Goal: Information Seeking & Learning: Find specific page/section

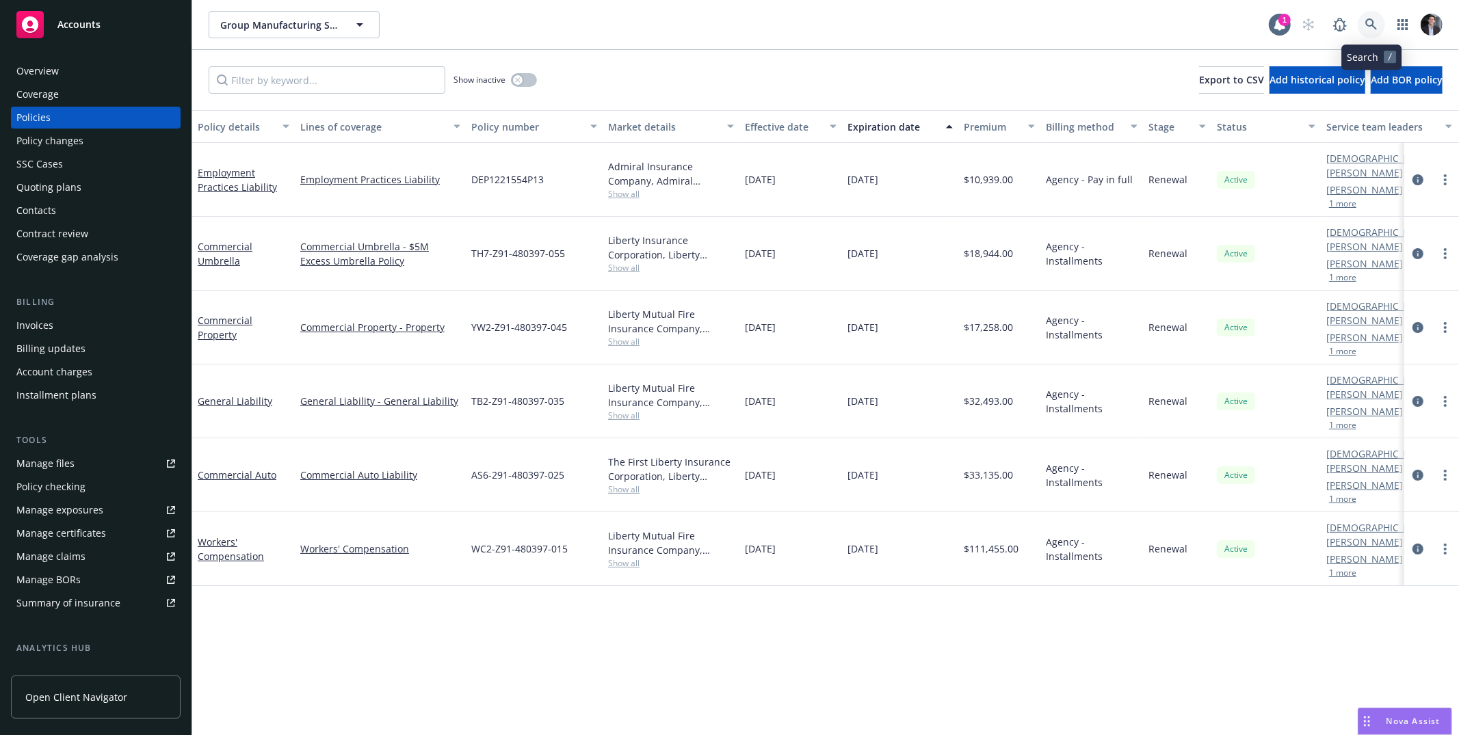
click at [830, 20] on link at bounding box center [1371, 24] width 27 height 27
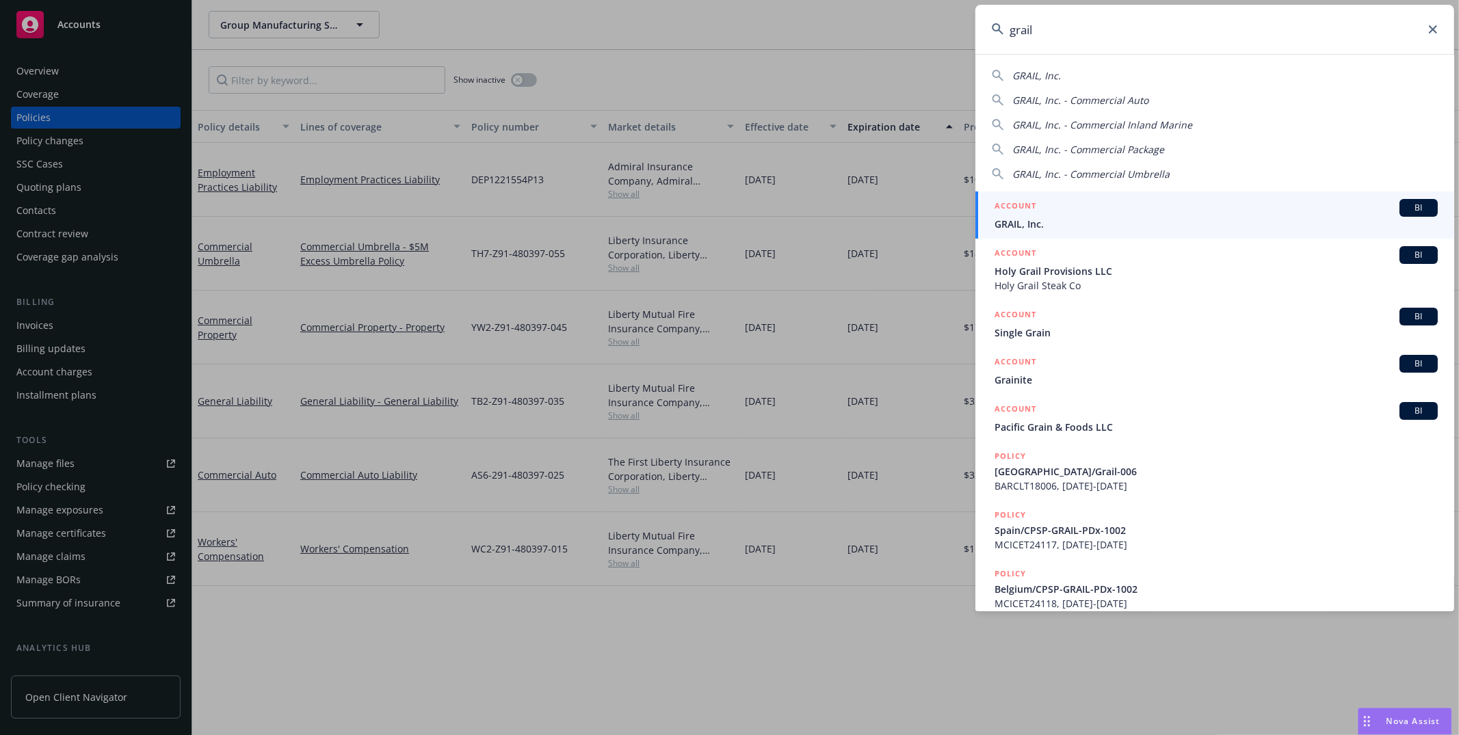
type input "grail"
click at [830, 221] on span "GRAIL, Inc." at bounding box center [1216, 224] width 443 height 14
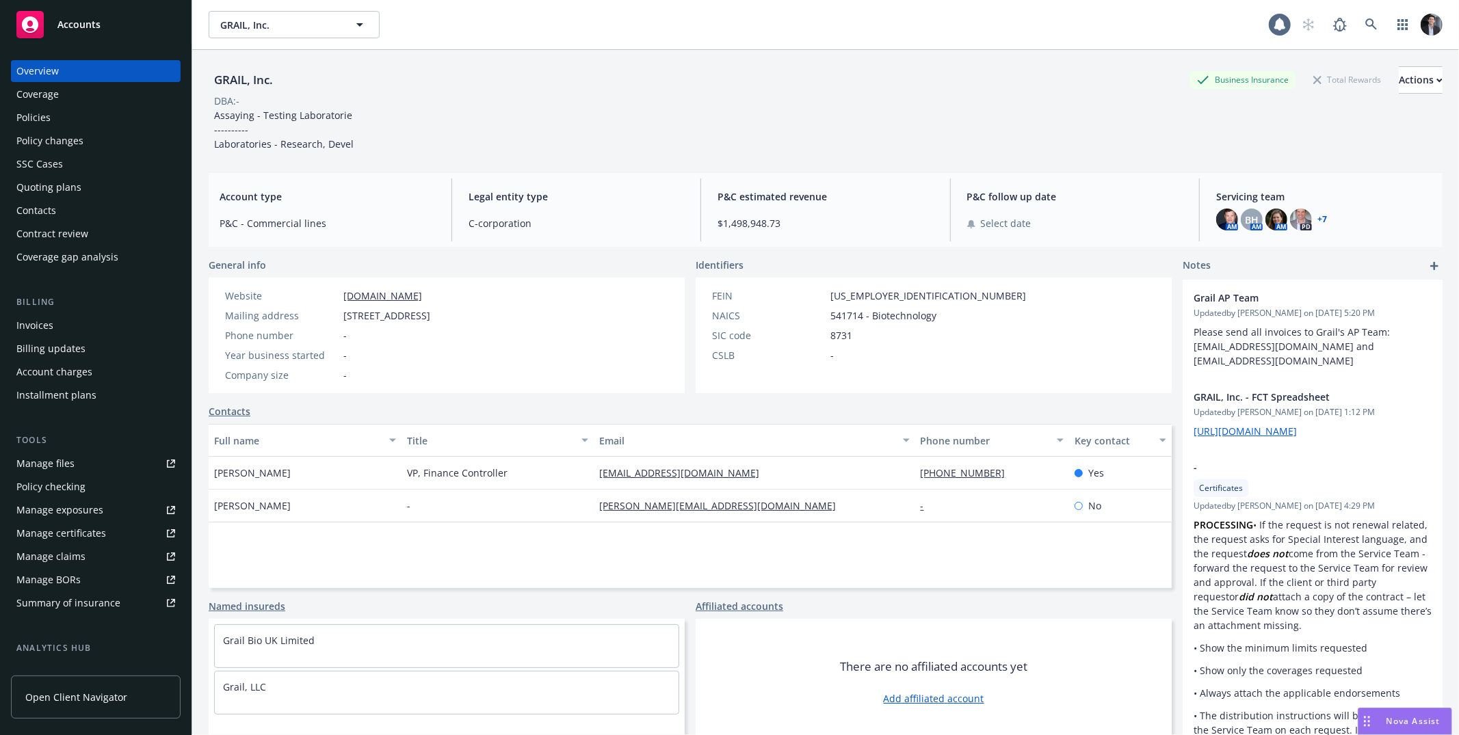
click at [90, 123] on div "Policies" at bounding box center [95, 118] width 159 height 22
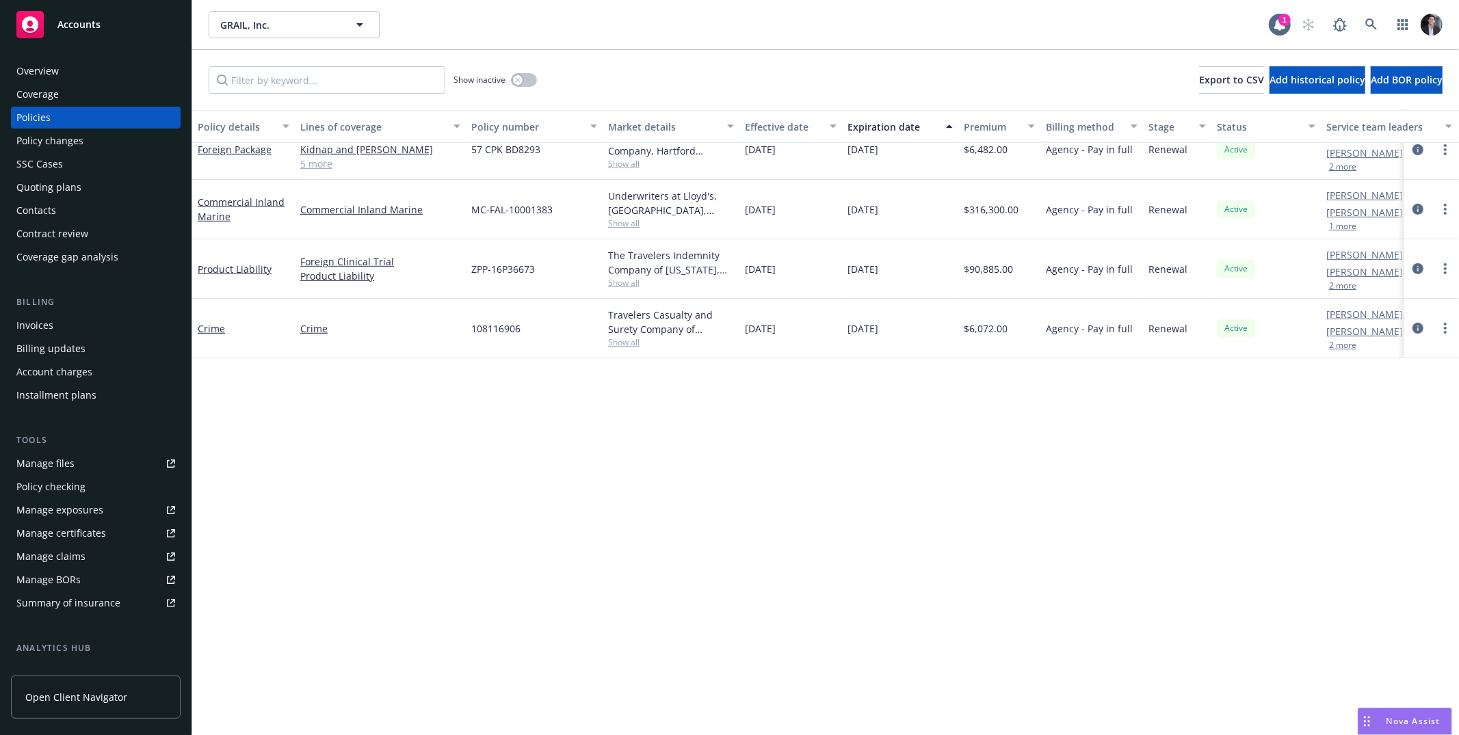
scroll to position [77, 0]
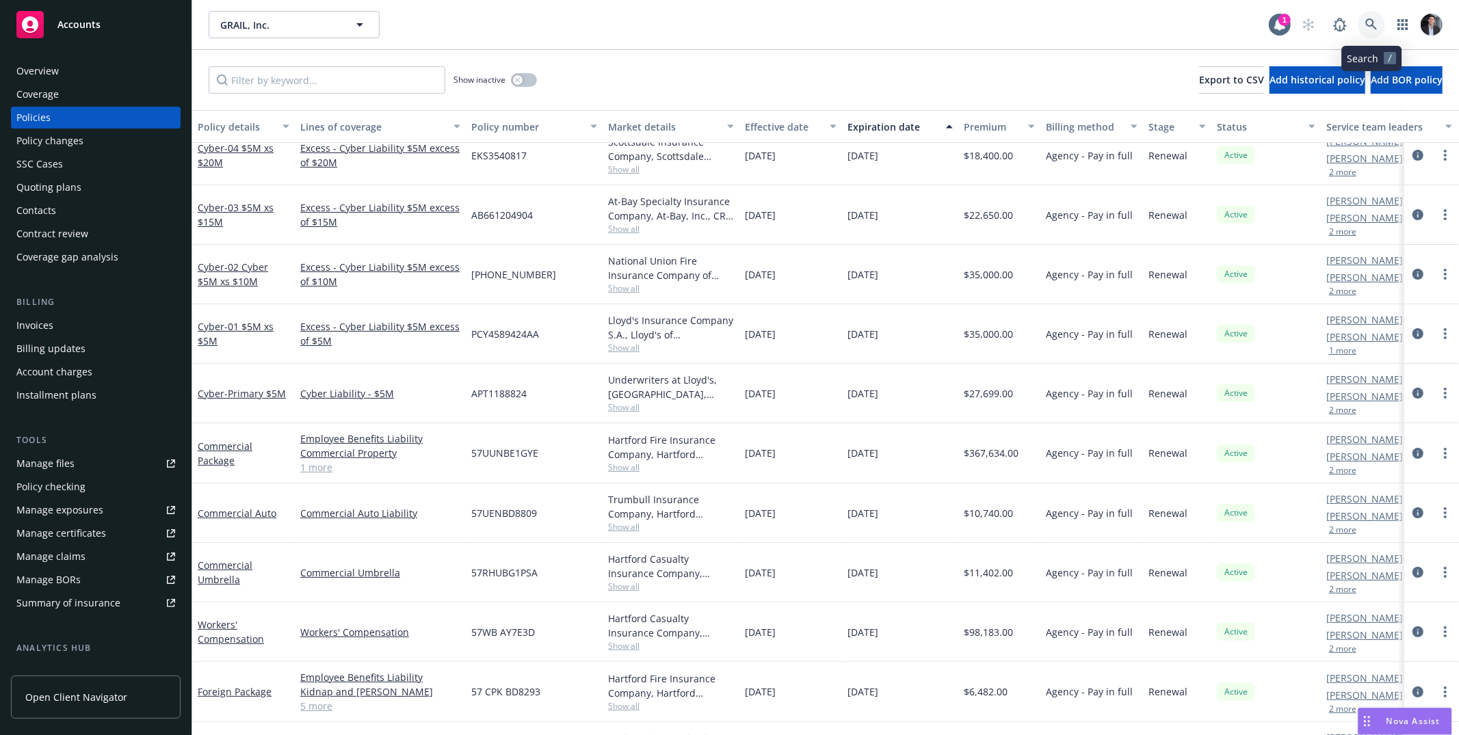
click at [830, 21] on icon at bounding box center [1371, 24] width 12 height 12
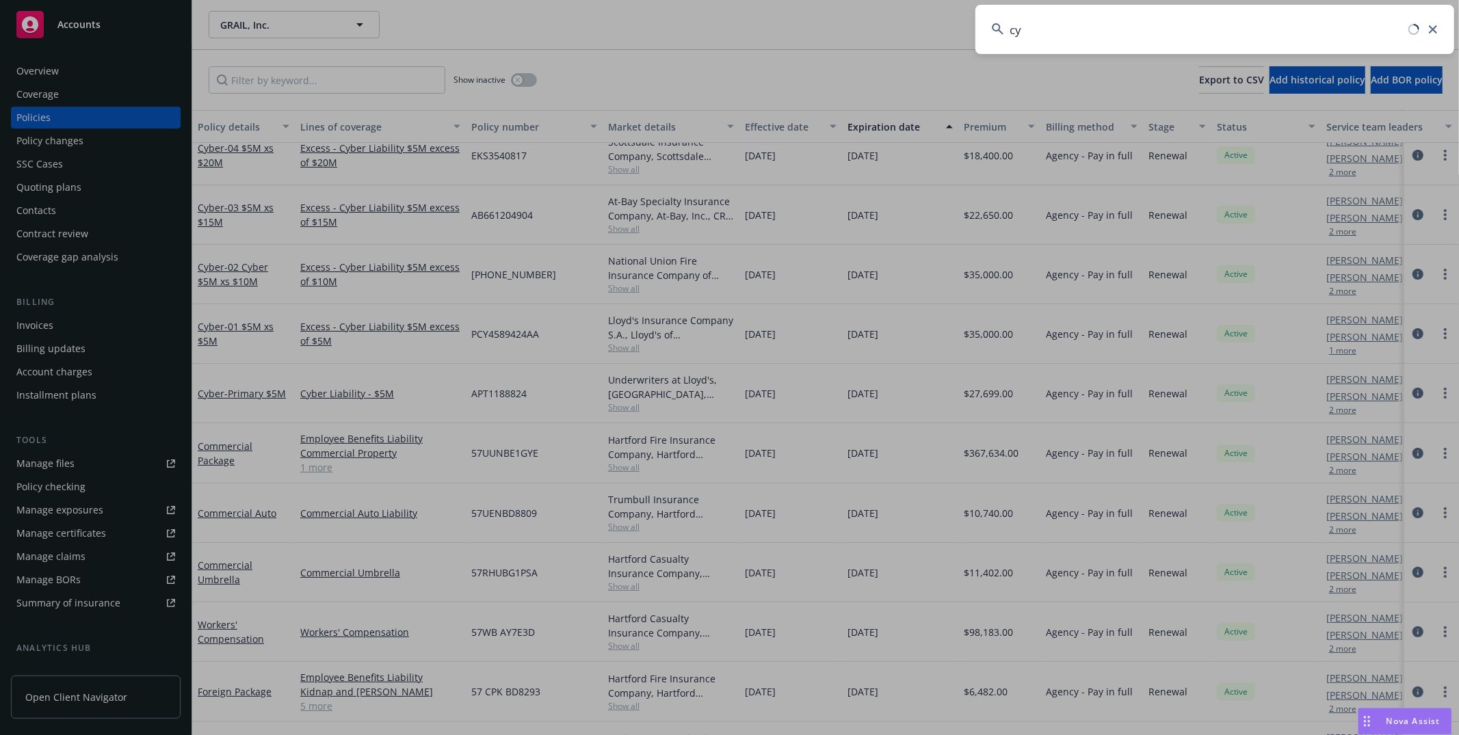
type input "c"
type input "a"
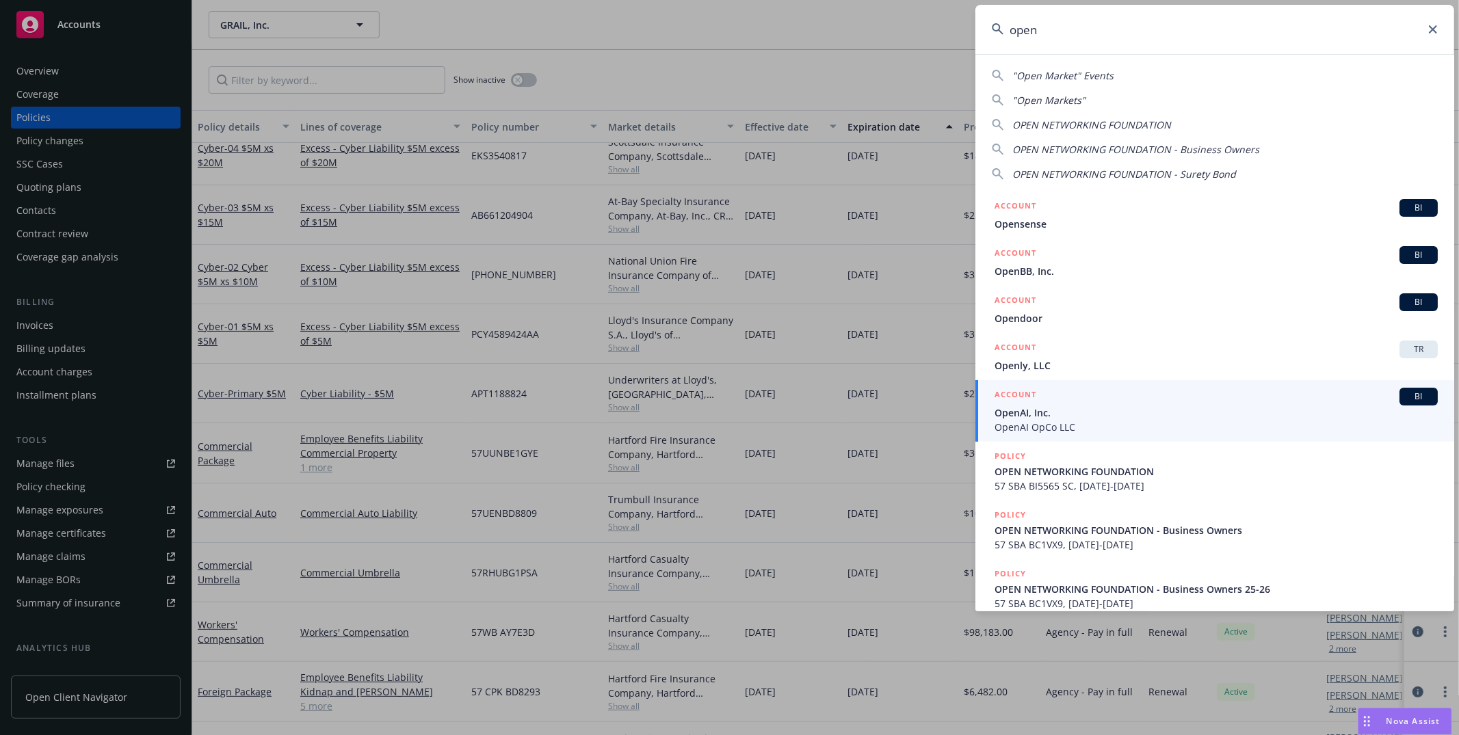
type input "open"
click at [830, 411] on span "OpenAI, Inc." at bounding box center [1216, 413] width 443 height 14
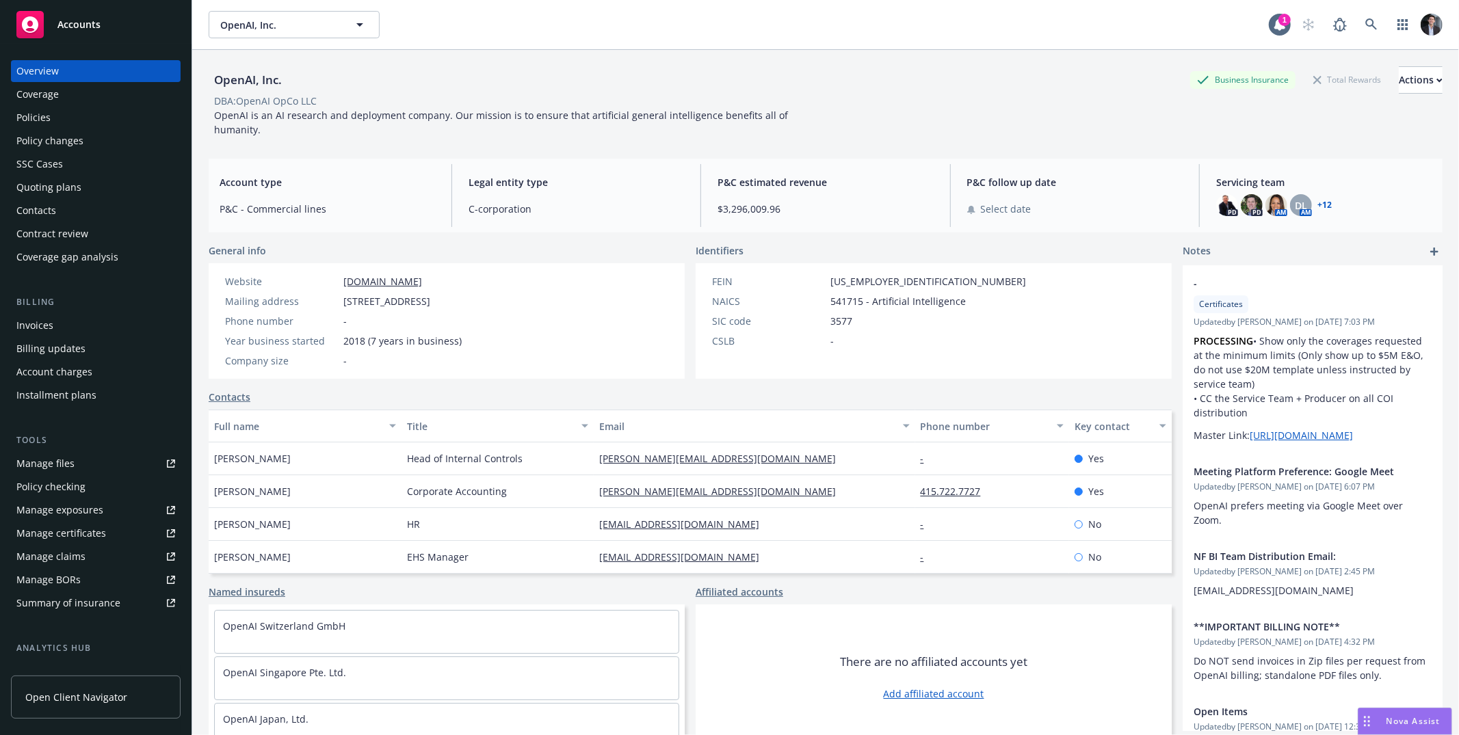
click at [56, 118] on div "Policies" at bounding box center [95, 118] width 159 height 22
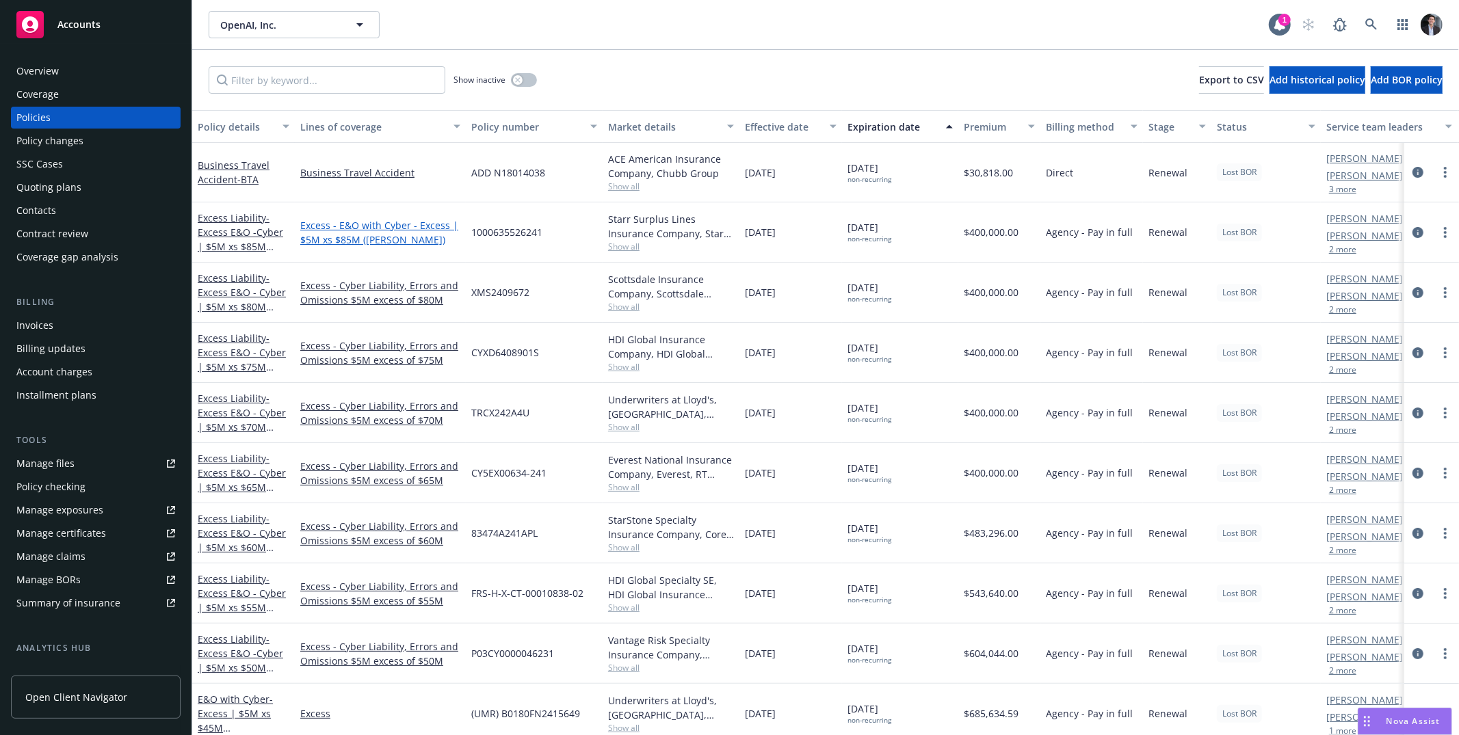
click at [341, 225] on link "Excess - E&O with Cyber - Excess | $5M xs $85M ([PERSON_NAME])" at bounding box center [380, 232] width 160 height 29
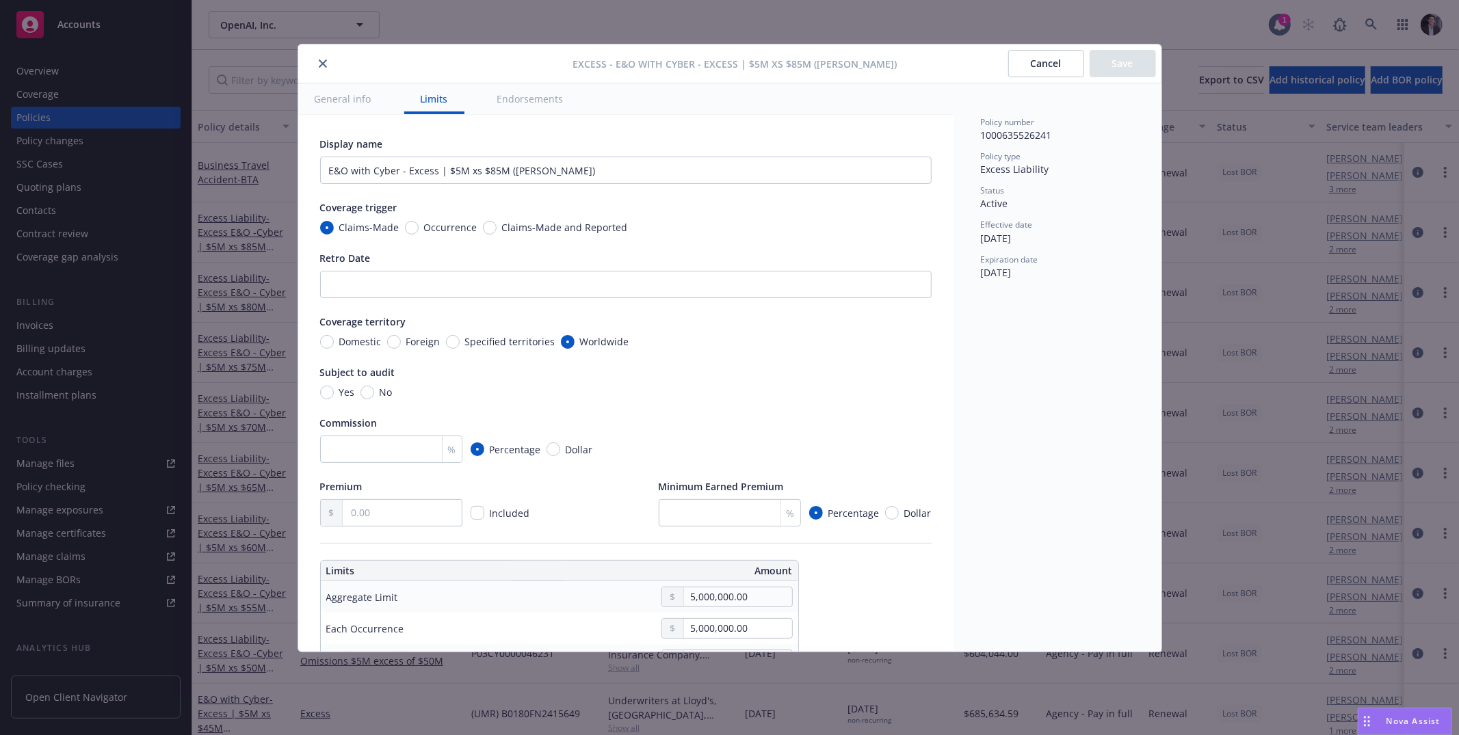
click at [330, 95] on button "General info" at bounding box center [343, 98] width 90 height 31
click at [363, 105] on button "General info" at bounding box center [343, 98] width 90 height 31
click at [284, 83] on div "Excess - E&O with Cyber - Excess | $5M xs $85M (Starr) Cancel Save General info…" at bounding box center [729, 367] width 1459 height 735
click at [326, 66] on button "close" at bounding box center [323, 63] width 16 height 16
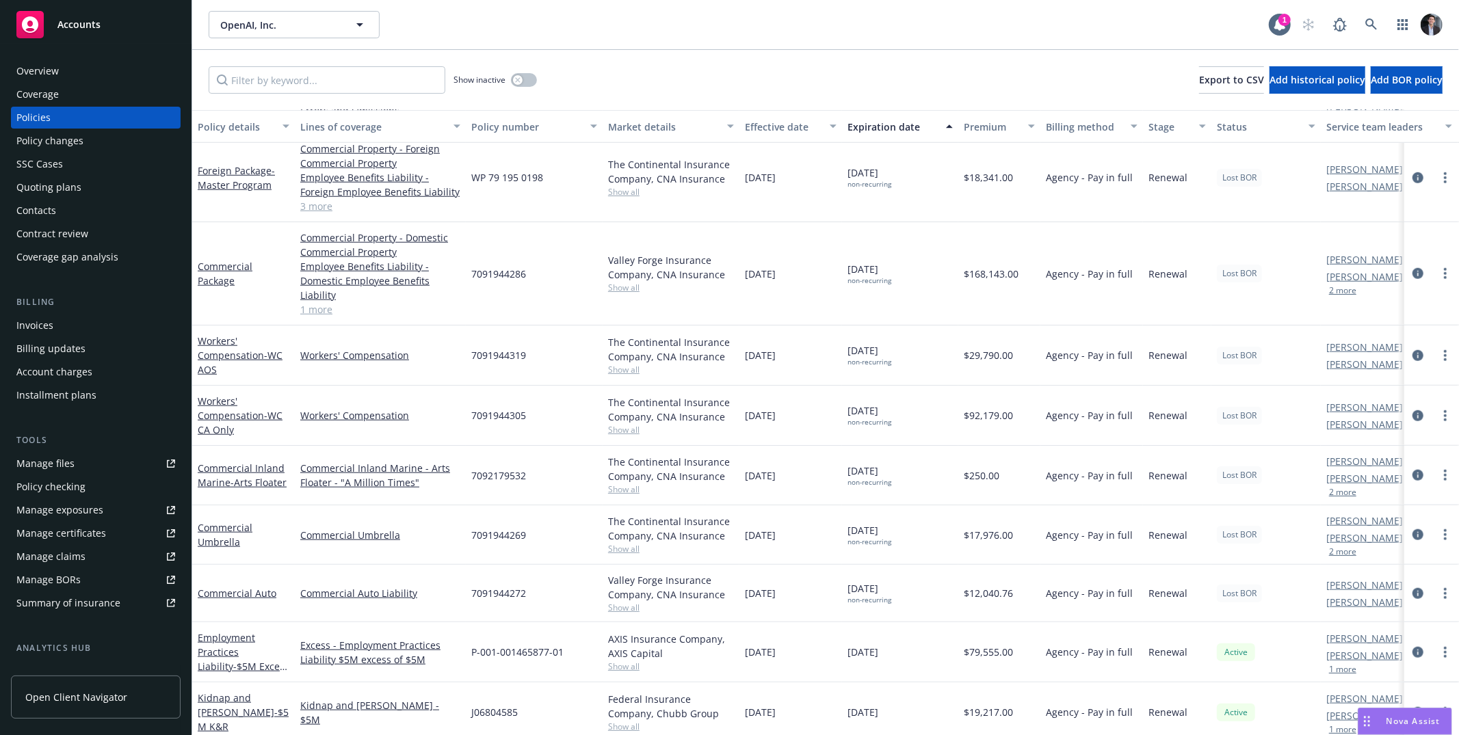
scroll to position [782, 0]
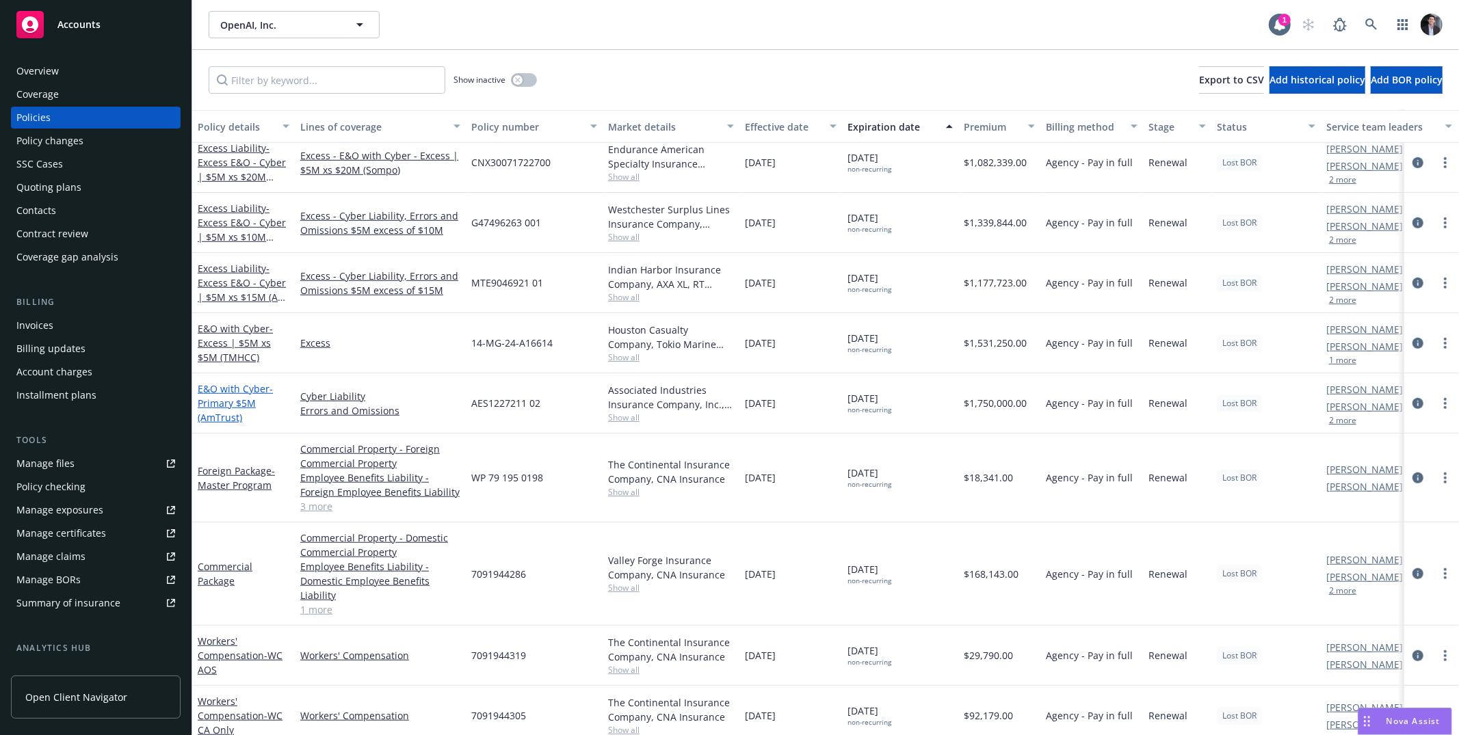
click at [235, 397] on span "- Primary $5M (AmTrust)" at bounding box center [235, 403] width 75 height 42
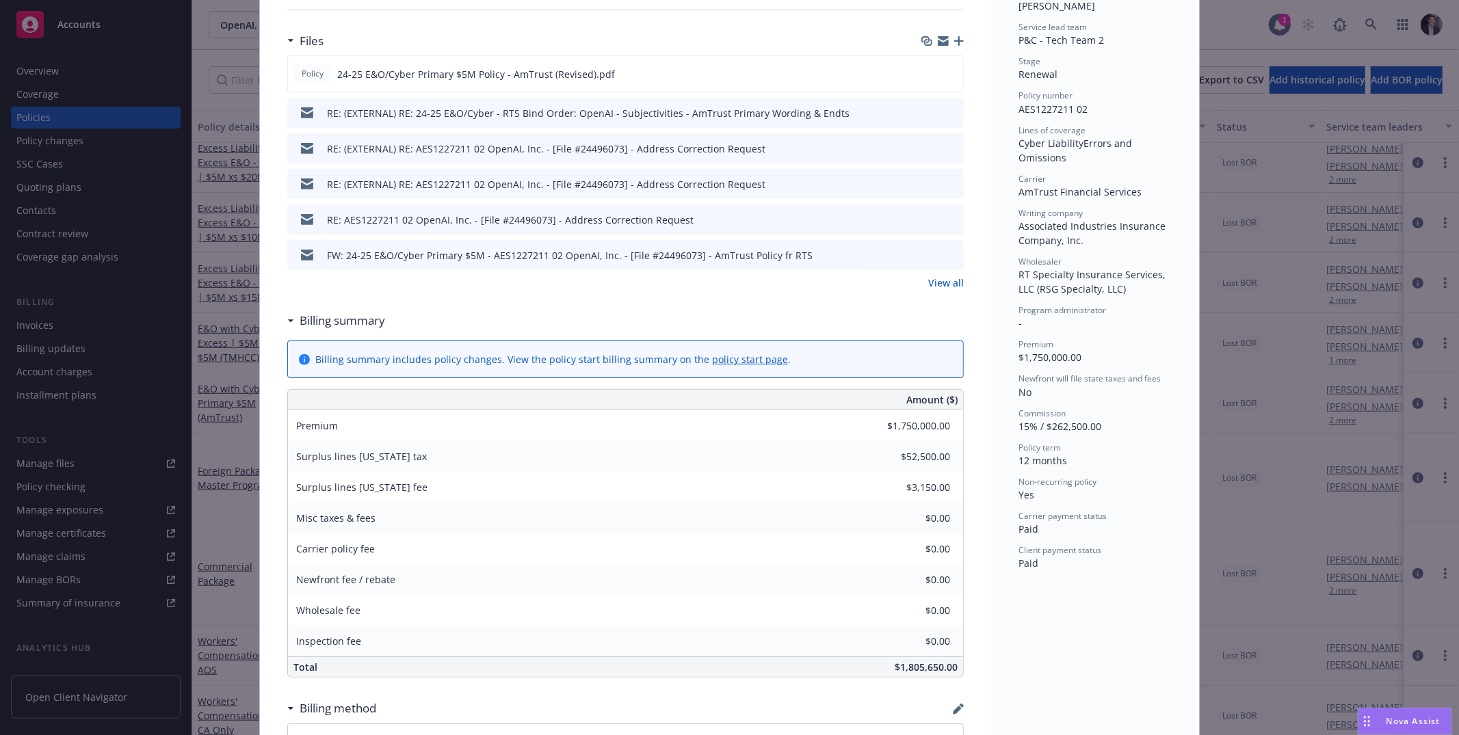
scroll to position [73, 0]
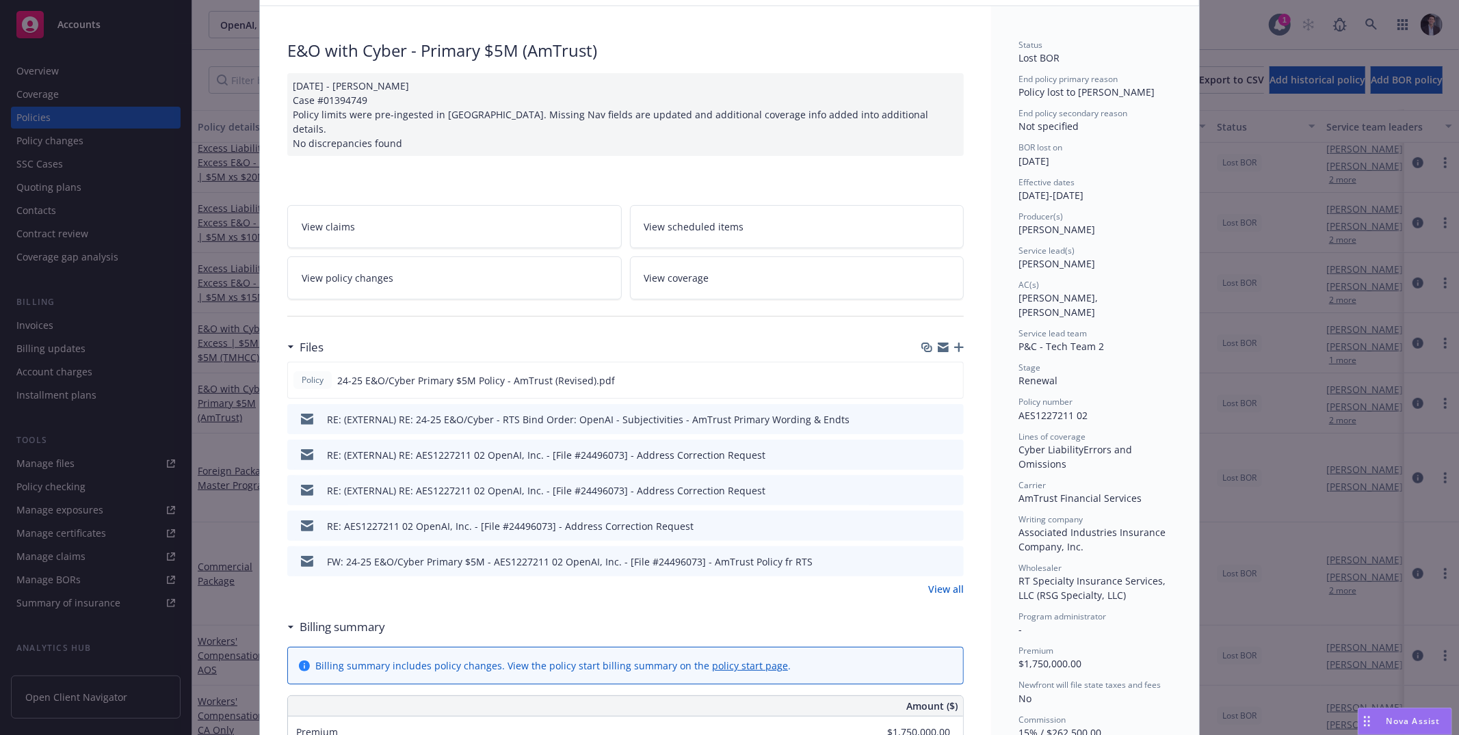
click at [713, 263] on link "View coverage" at bounding box center [797, 278] width 335 height 43
